Goal: Information Seeking & Learning: Compare options

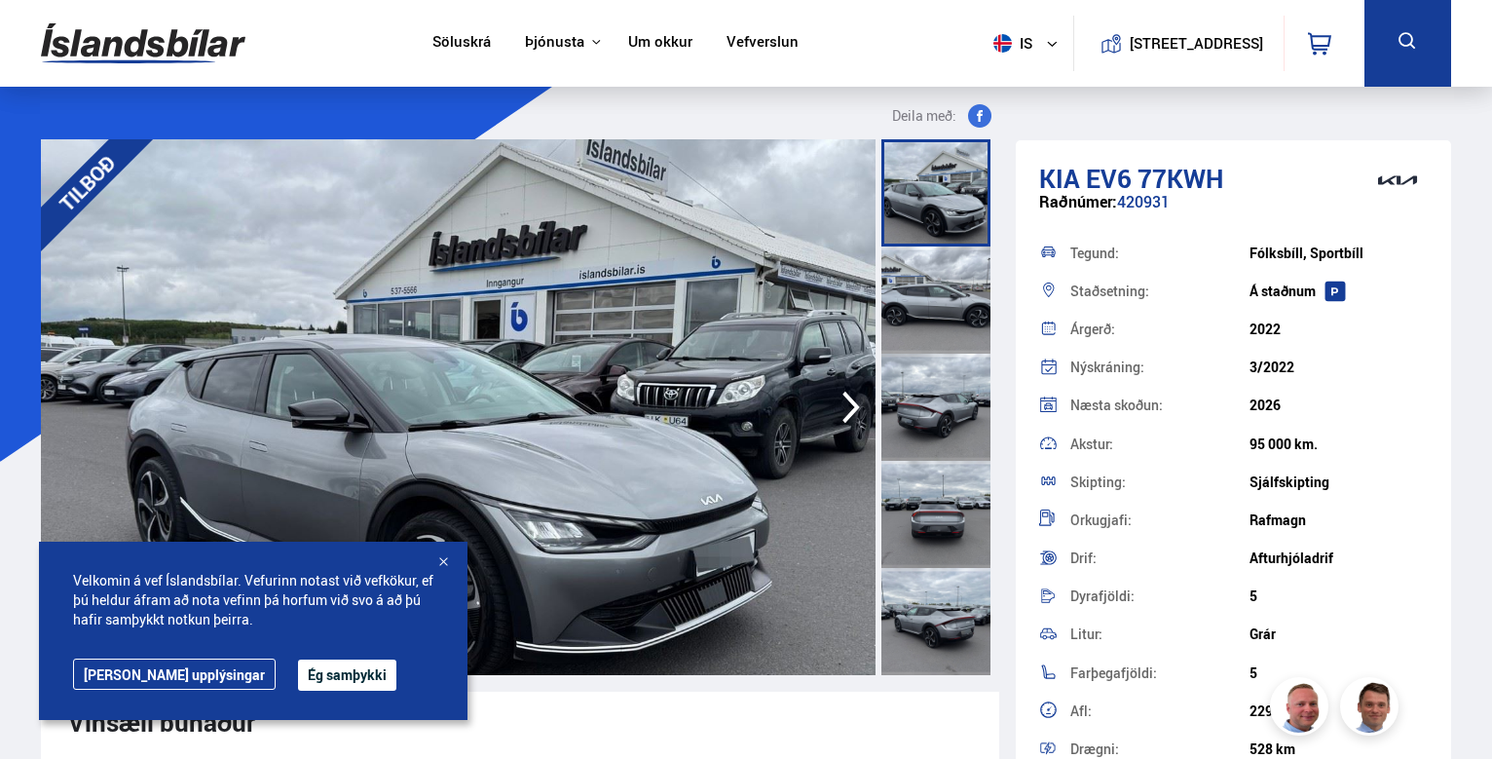
click at [441, 559] on div at bounding box center [442, 562] width 19 height 19
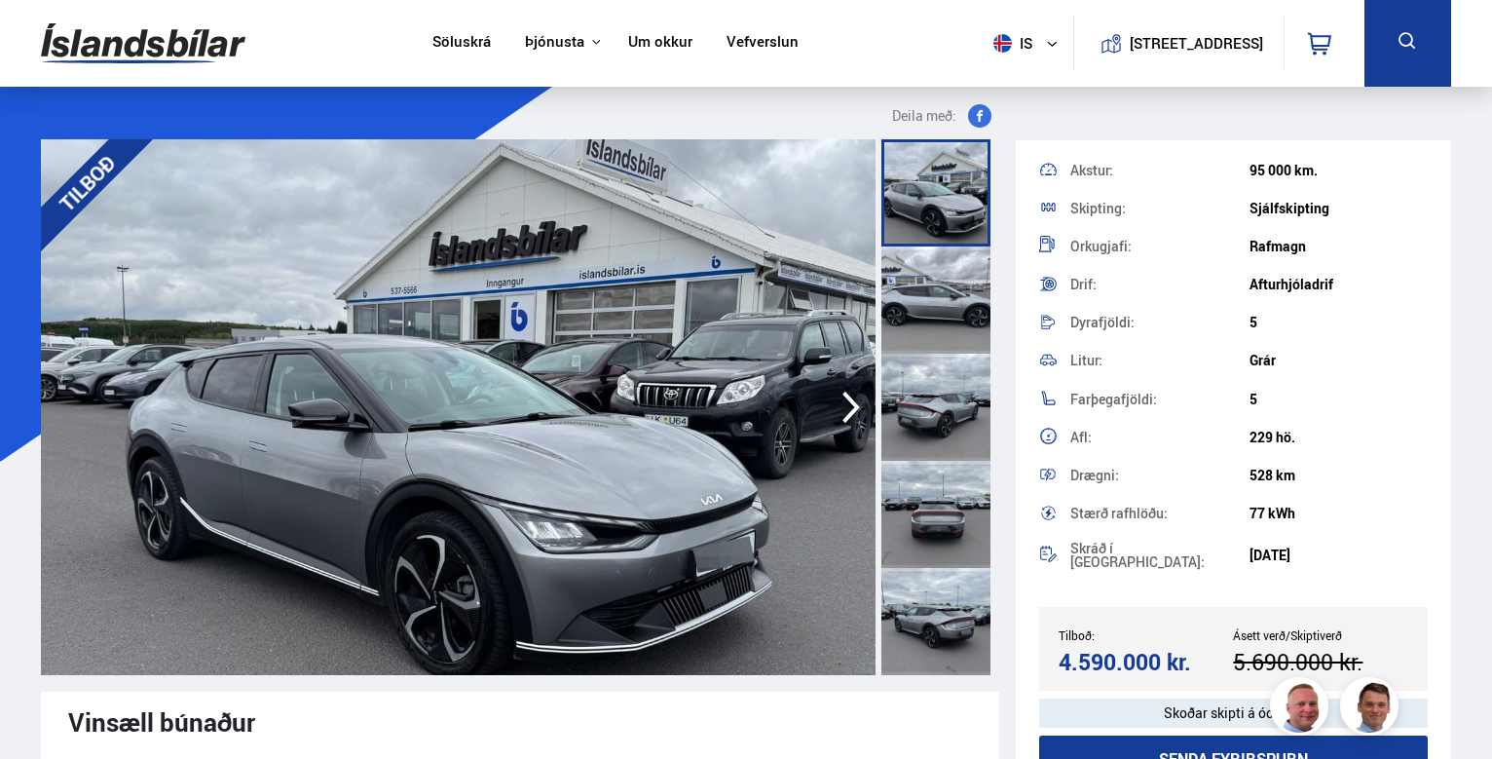
scroll to position [51, 0]
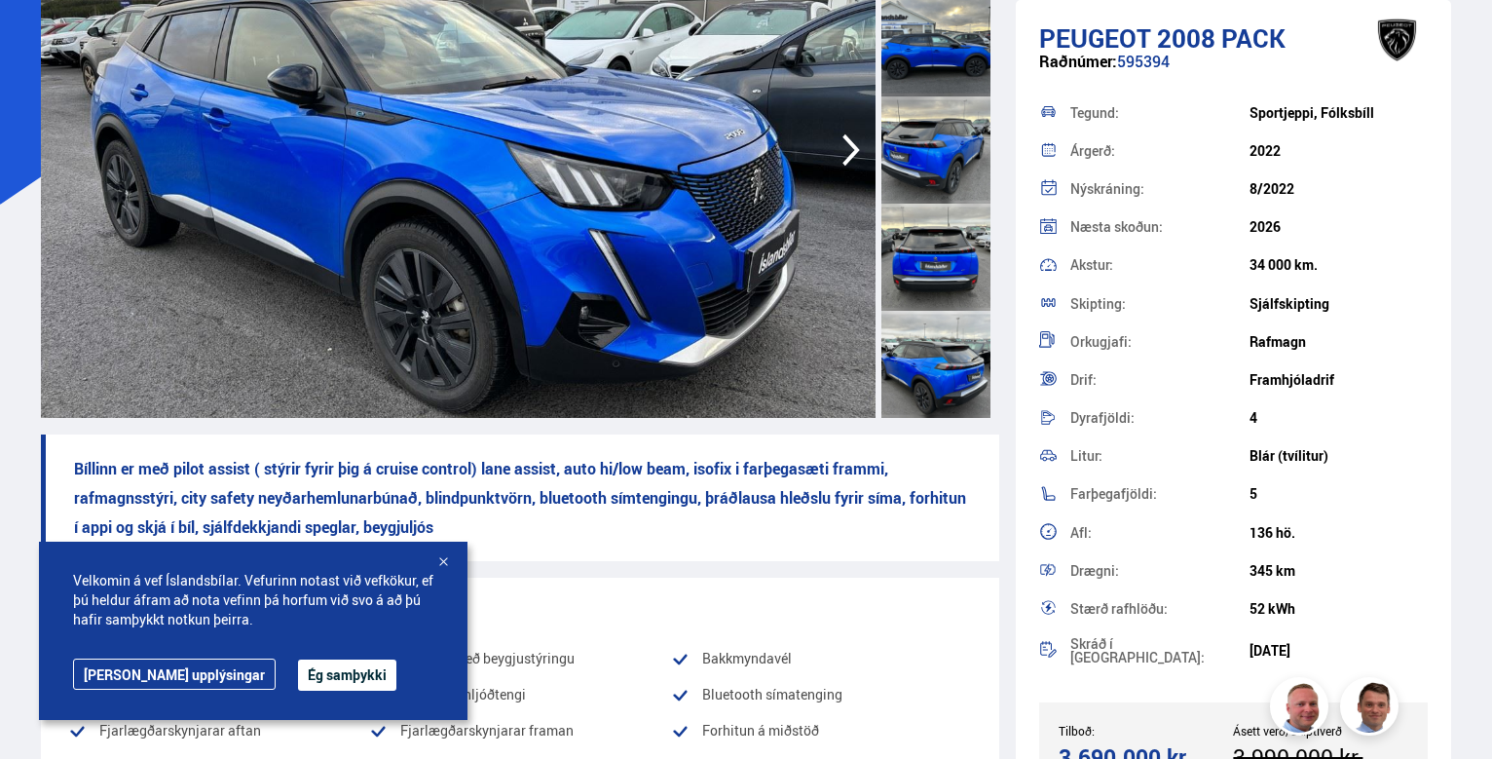
scroll to position [292, 0]
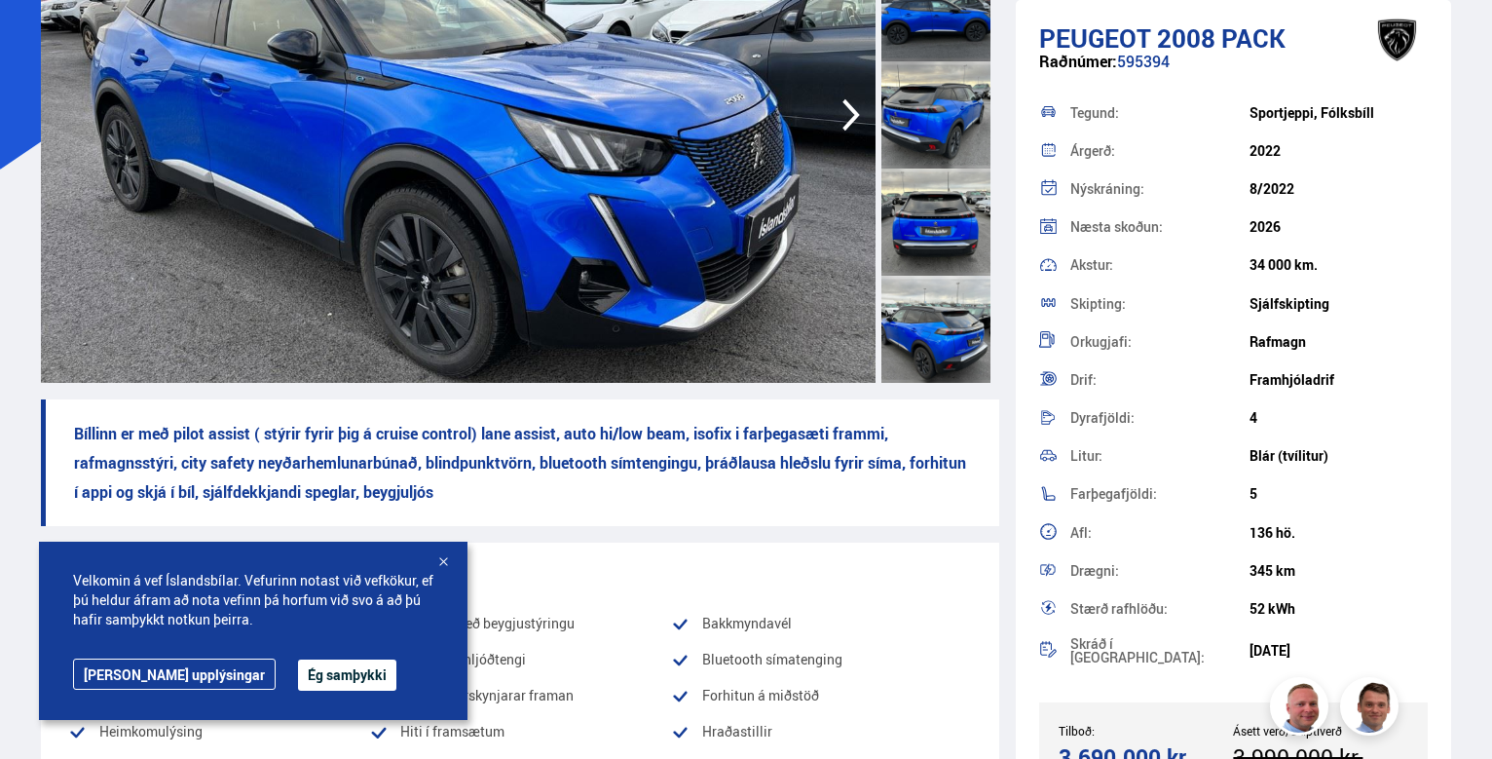
click at [441, 560] on div at bounding box center [442, 562] width 19 height 19
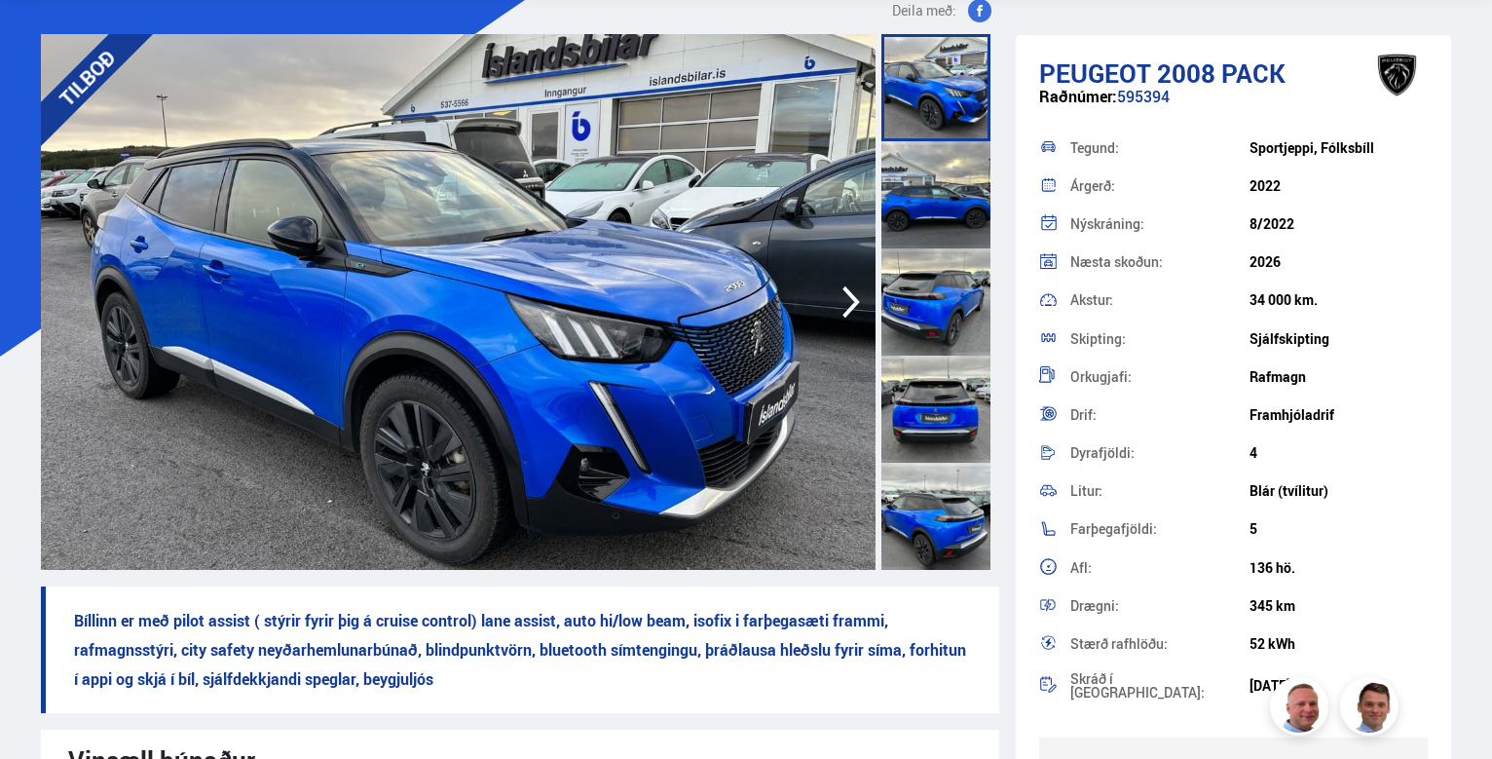
scroll to position [0, 0]
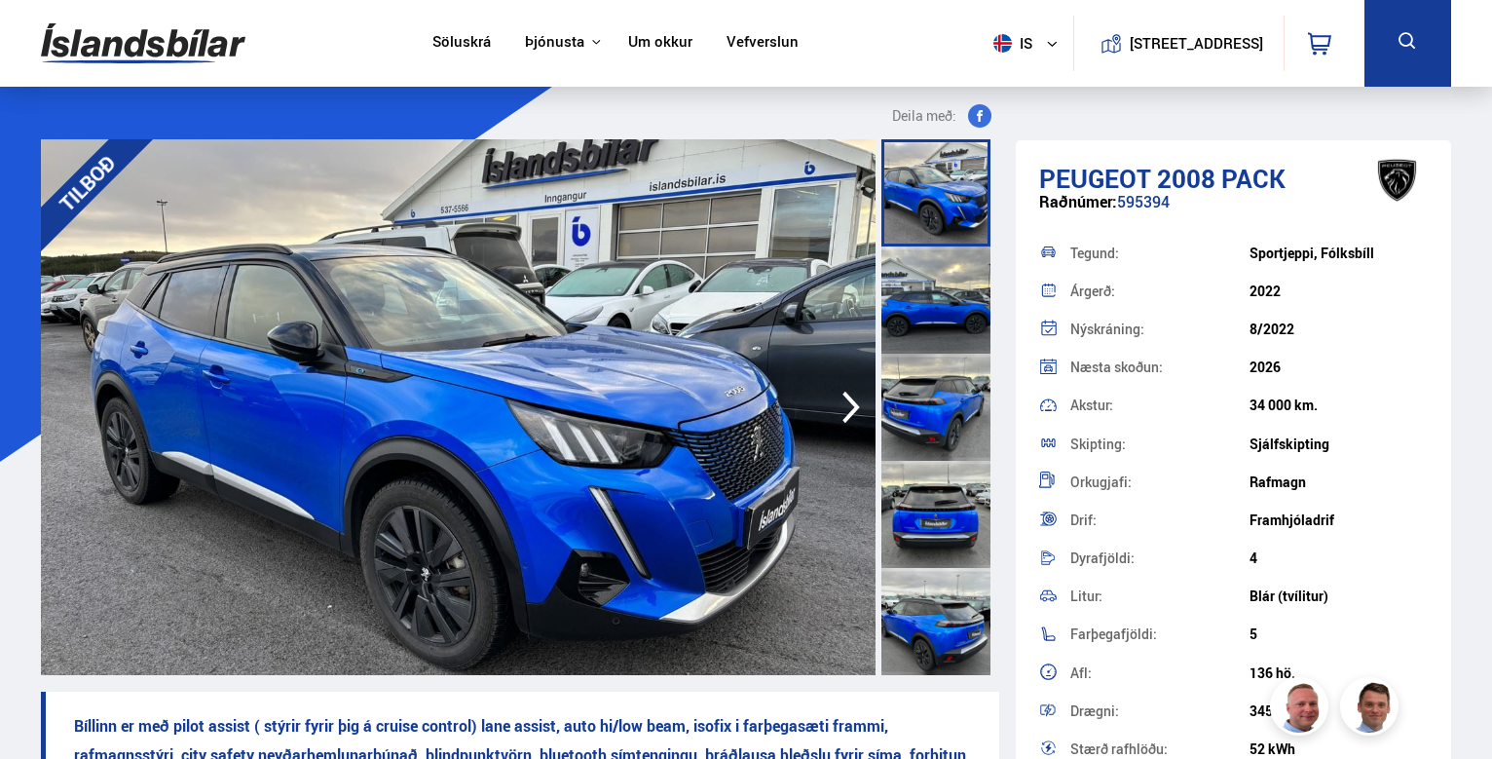
click at [945, 318] on div at bounding box center [935, 299] width 109 height 107
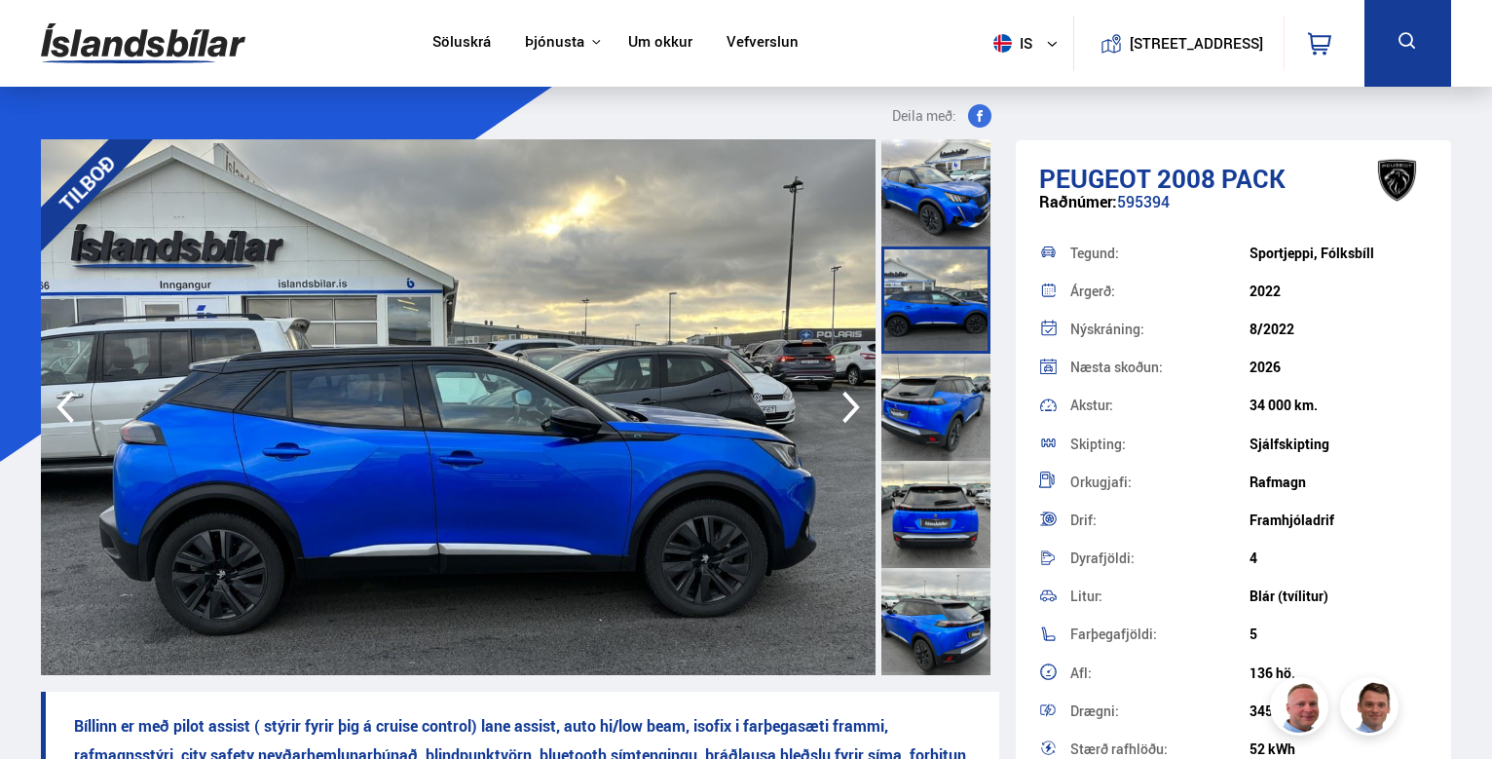
click at [940, 396] on div at bounding box center [935, 407] width 109 height 107
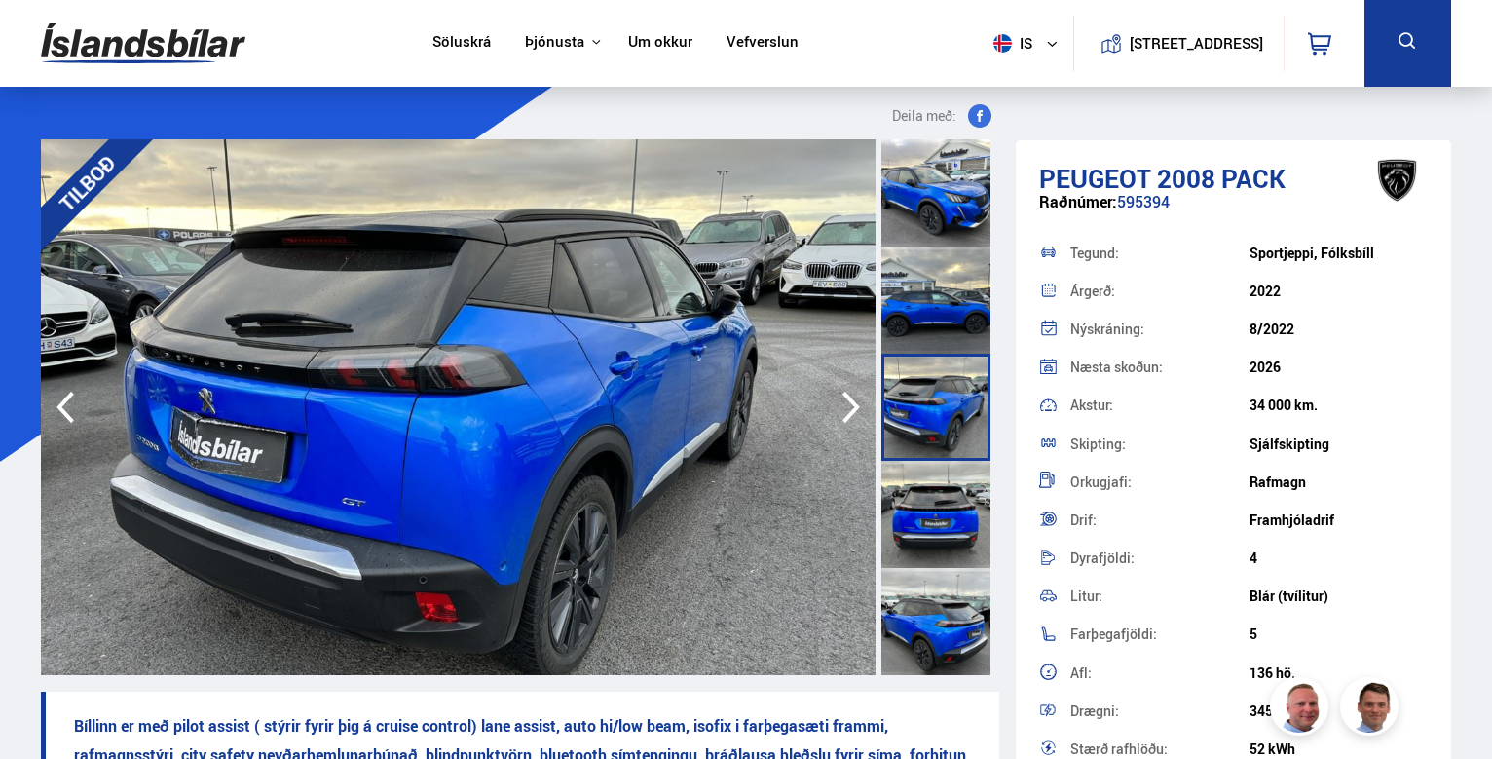
click at [935, 518] on div at bounding box center [935, 514] width 109 height 107
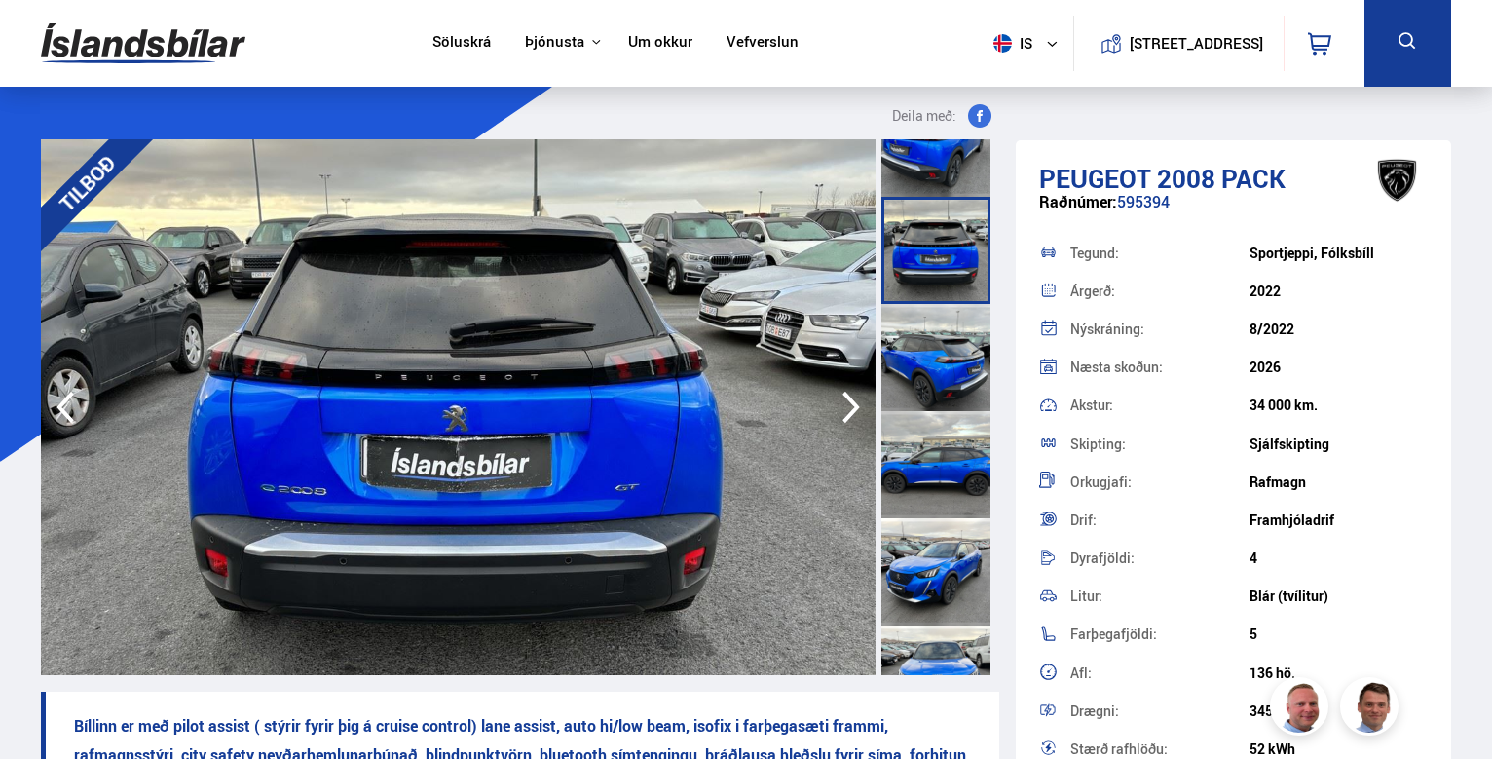
scroll to position [487, 0]
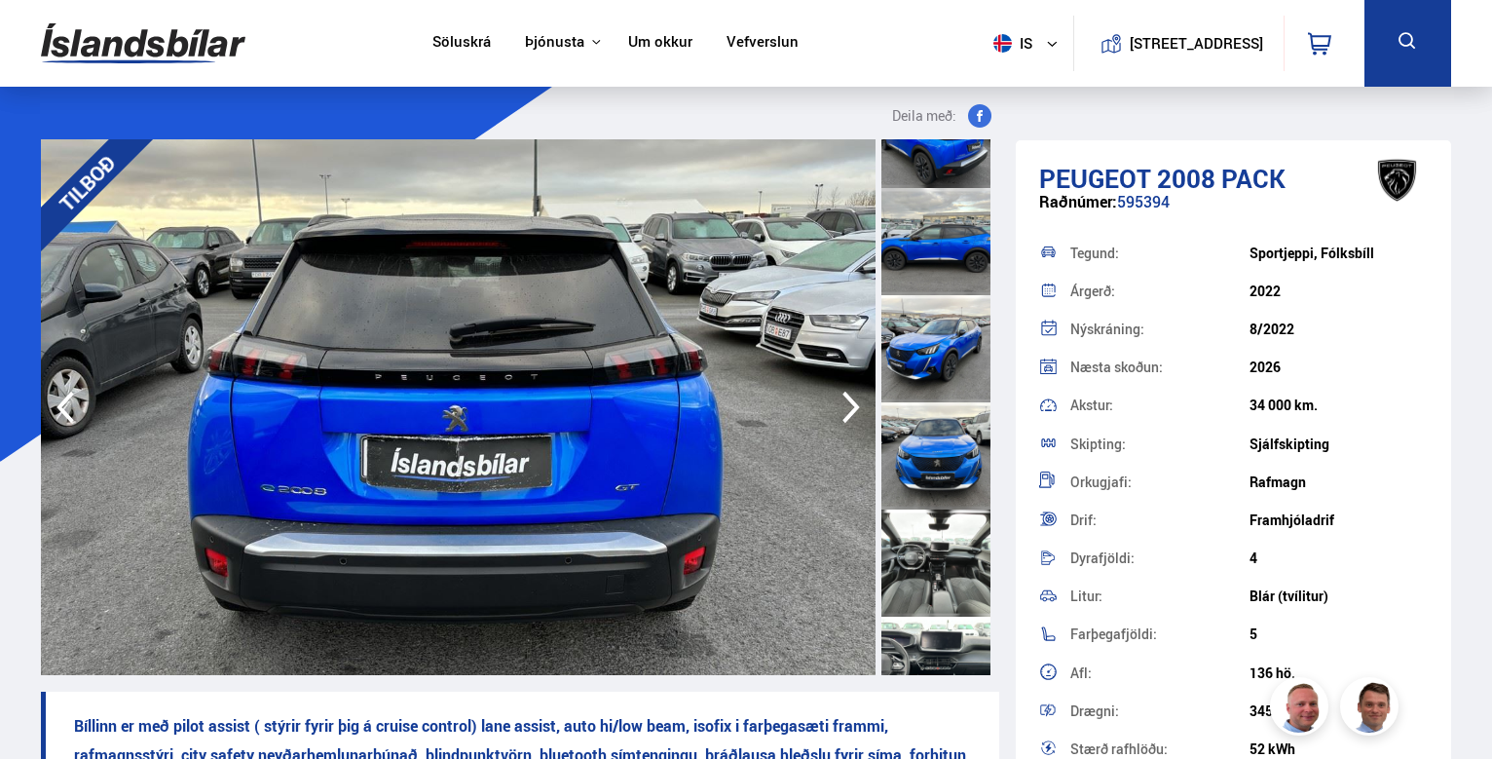
click at [941, 458] on div at bounding box center [935, 455] width 109 height 107
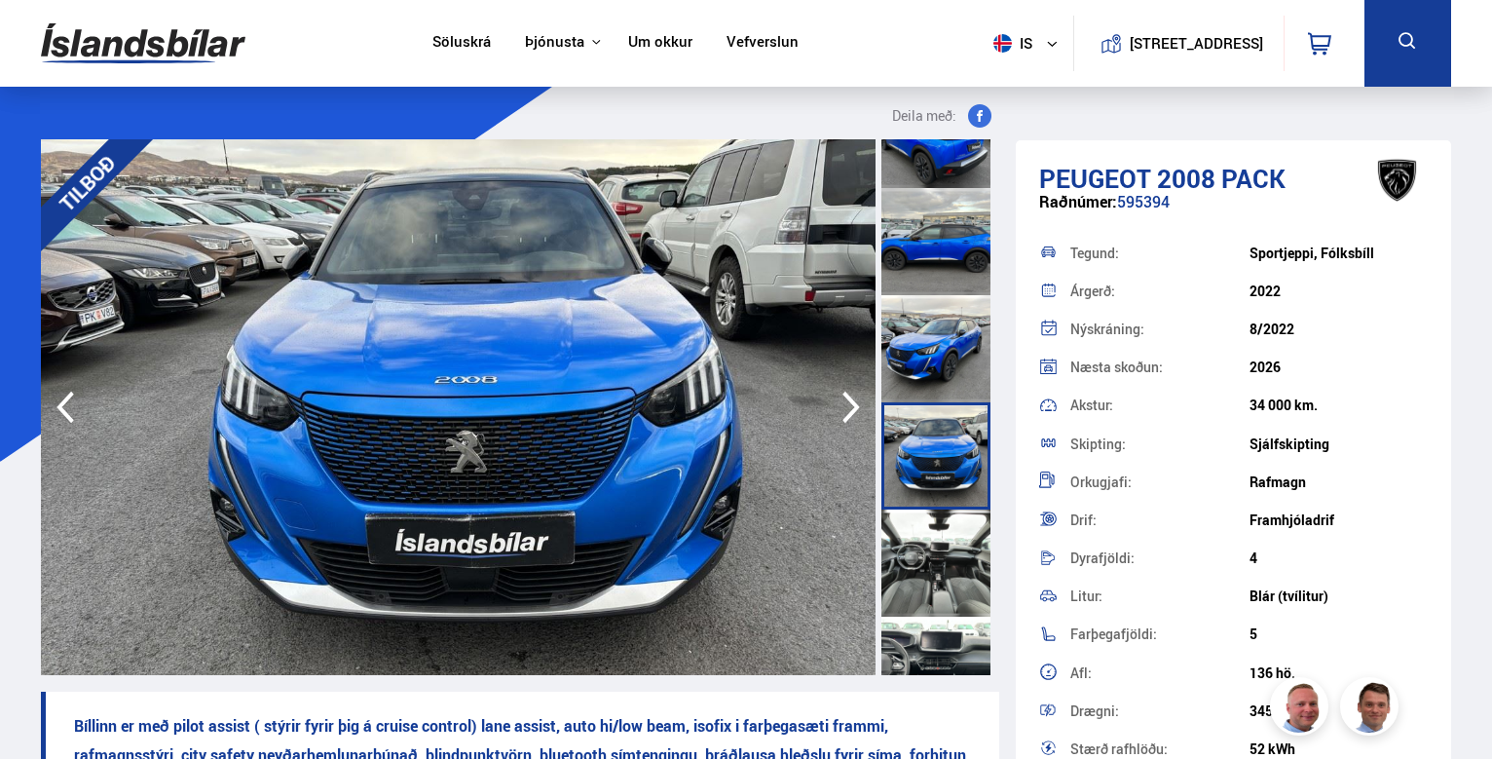
click at [936, 559] on div at bounding box center [935, 562] width 109 height 107
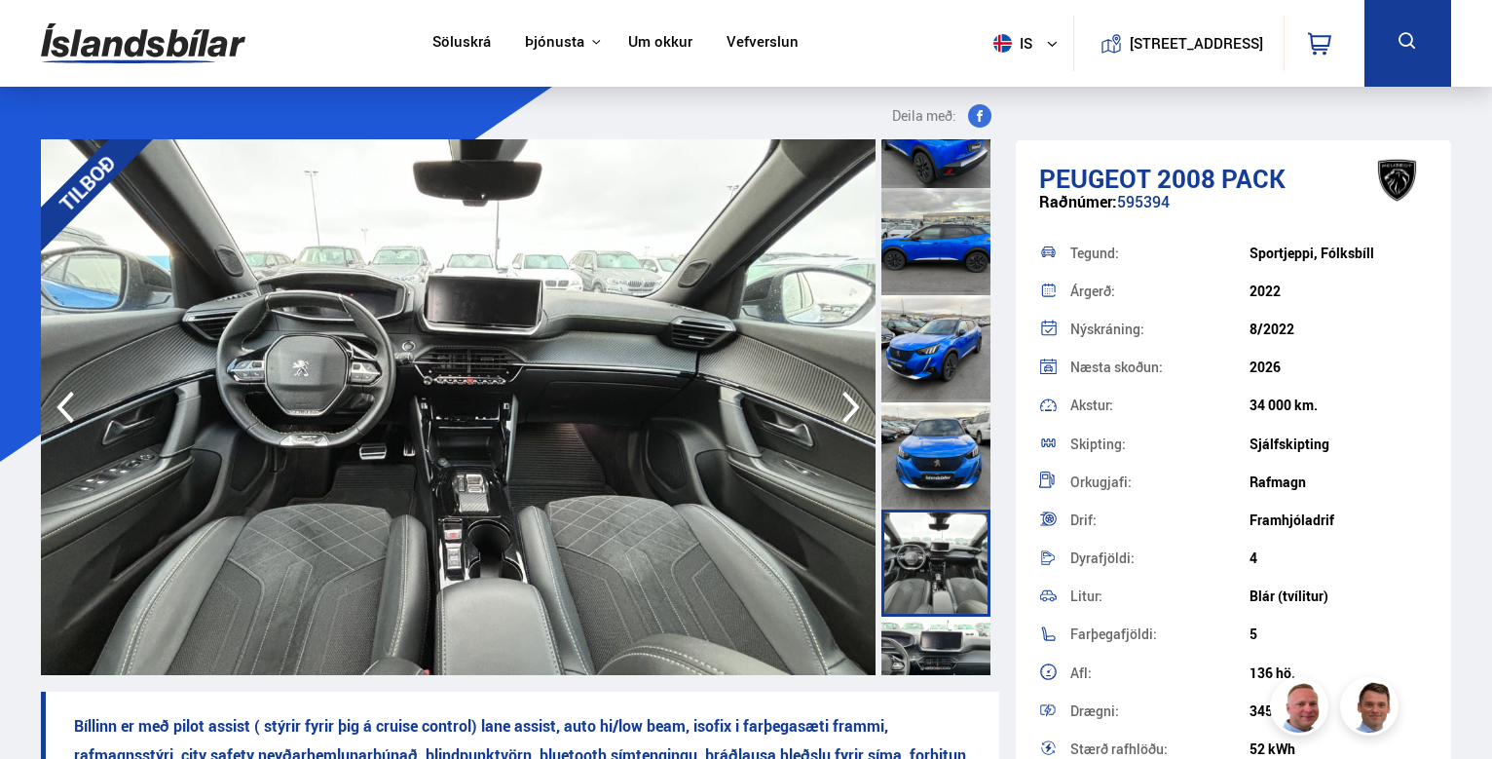
click at [933, 630] on div at bounding box center [935, 670] width 109 height 107
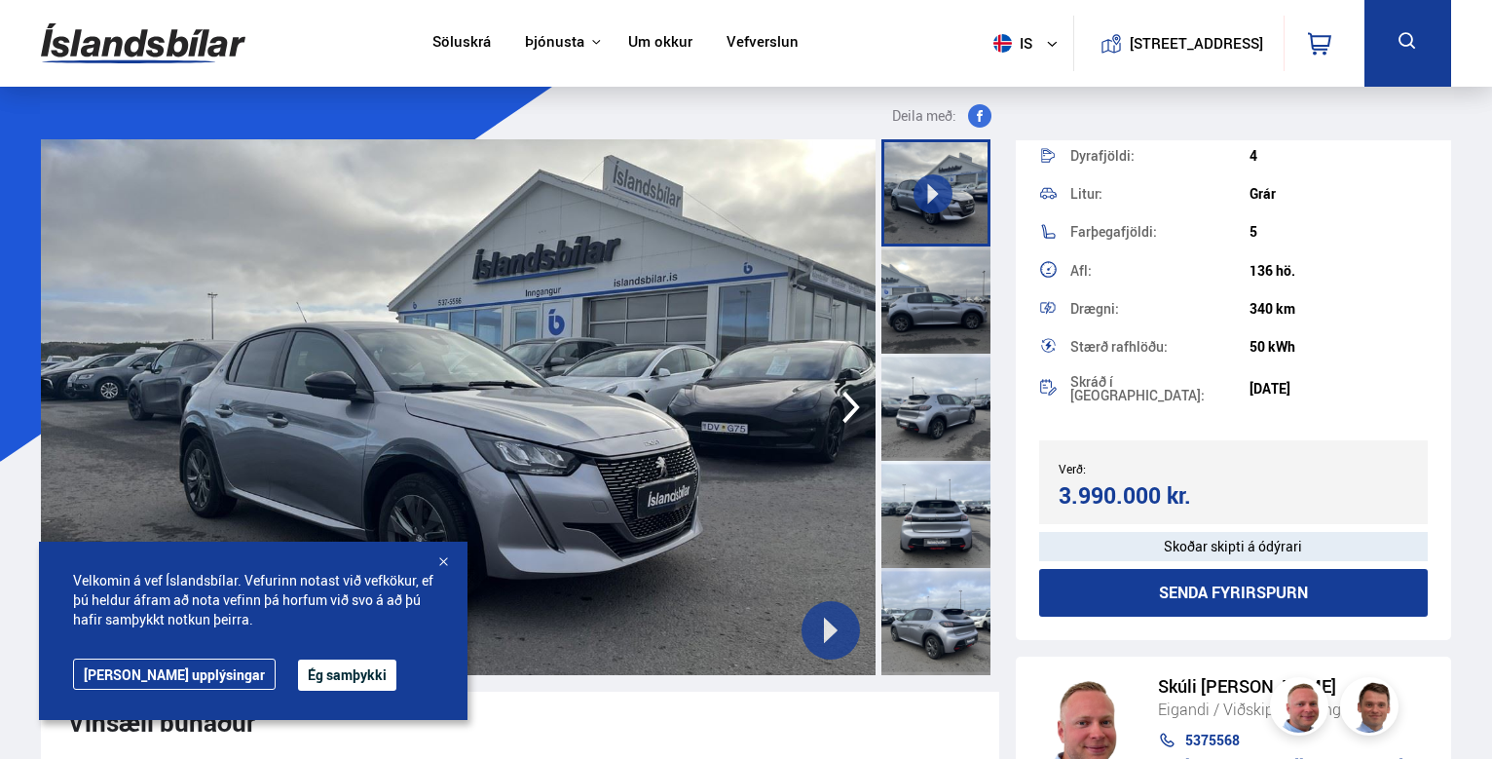
scroll to position [13, 0]
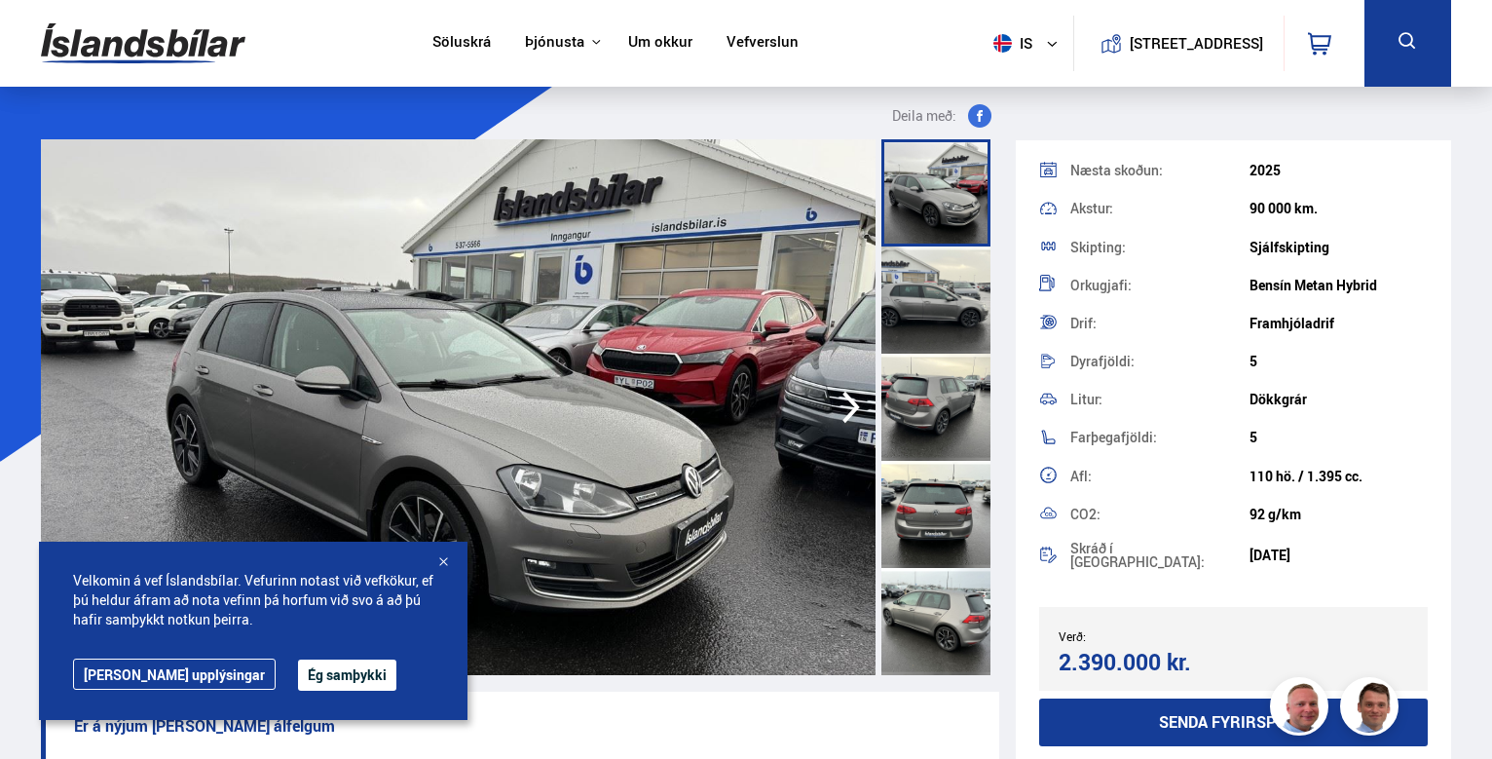
scroll to position [292, 0]
